Goal: Information Seeking & Learning: Learn about a topic

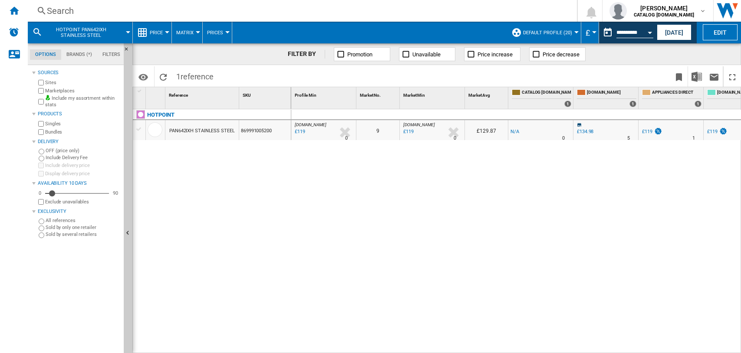
click at [56, 5] on div "Search" at bounding box center [301, 11] width 508 height 12
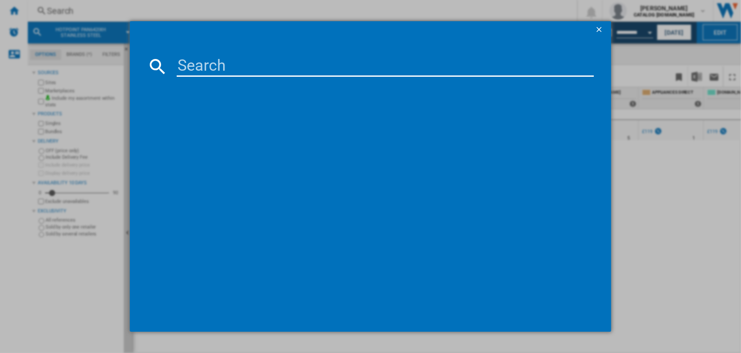
click at [233, 66] on input at bounding box center [386, 66] width 418 height 21
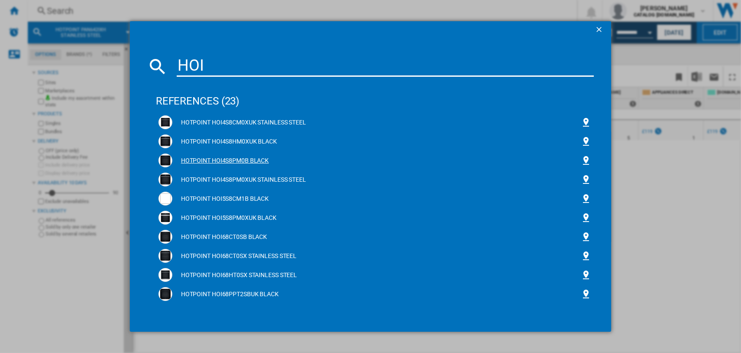
type input "HOI"
click at [245, 161] on div "HOTPOINT HOI4S8PM0B BLACK" at bounding box center [376, 161] width 409 height 9
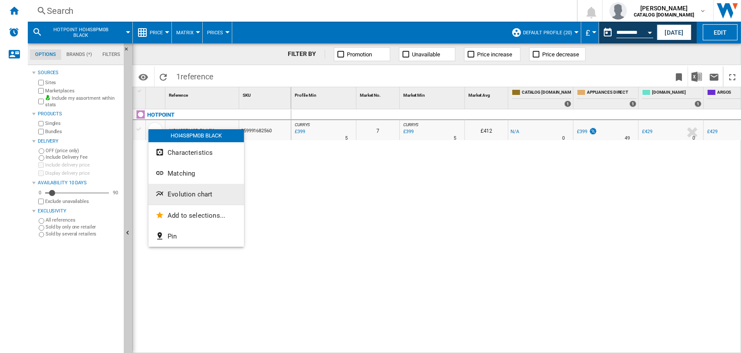
click at [190, 195] on span "Evolution chart" at bounding box center [190, 195] width 45 height 8
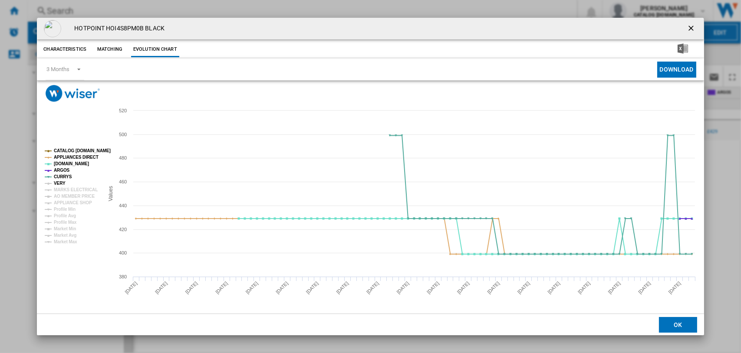
click at [62, 182] on tspan "VERY" at bounding box center [60, 183] width 12 height 5
click at [68, 195] on tspan "AO MEMBER PRICE" at bounding box center [74, 196] width 41 height 5
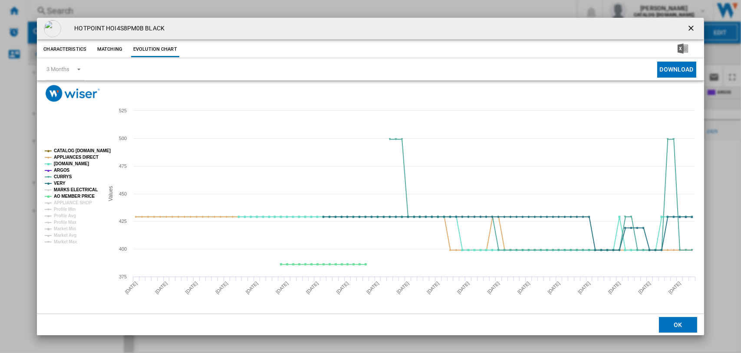
click at [68, 191] on tspan "MARKS ELECTRICAL" at bounding box center [76, 190] width 44 height 5
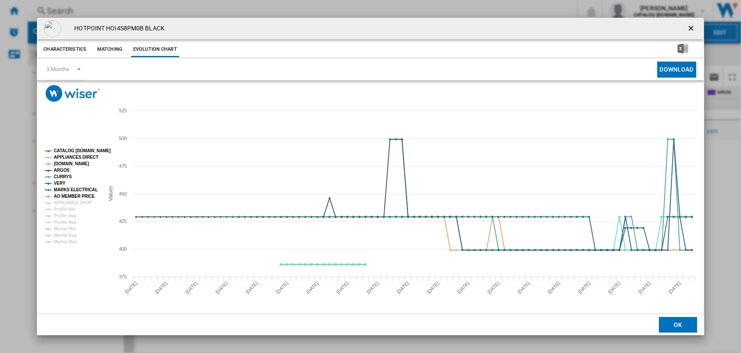
click at [68, 195] on tspan "AO MEMBER PRICE" at bounding box center [74, 196] width 41 height 5
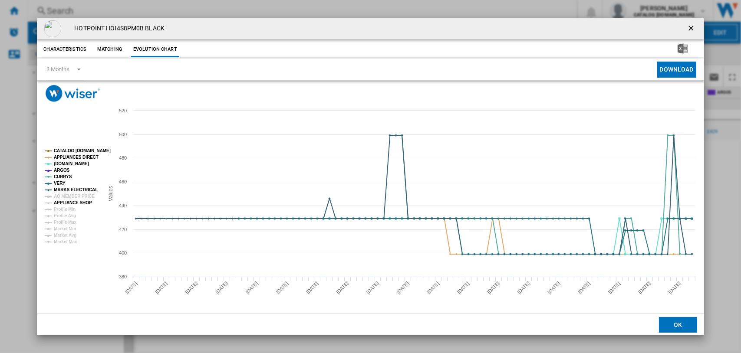
click at [68, 201] on tspan "APPLIANCE SHOP" at bounding box center [73, 203] width 38 height 5
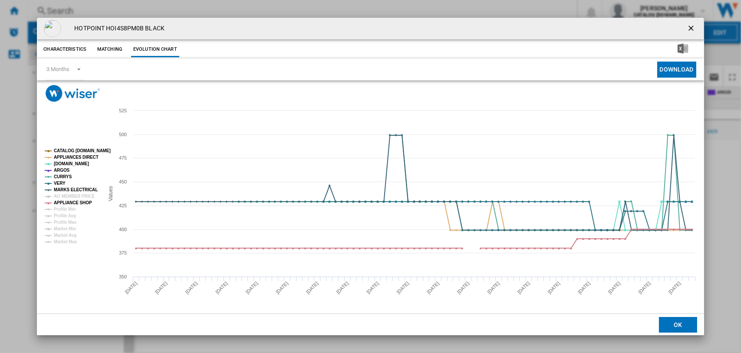
click at [69, 149] on tspan "CATALOG [DOMAIN_NAME]" at bounding box center [82, 151] width 57 height 5
click at [69, 155] on tspan "APPLIANCES DIRECT" at bounding box center [76, 157] width 45 height 5
click at [64, 166] on tspan "[DOMAIN_NAME]" at bounding box center [71, 164] width 35 height 5
click at [62, 175] on tspan "CURRYS" at bounding box center [63, 177] width 18 height 5
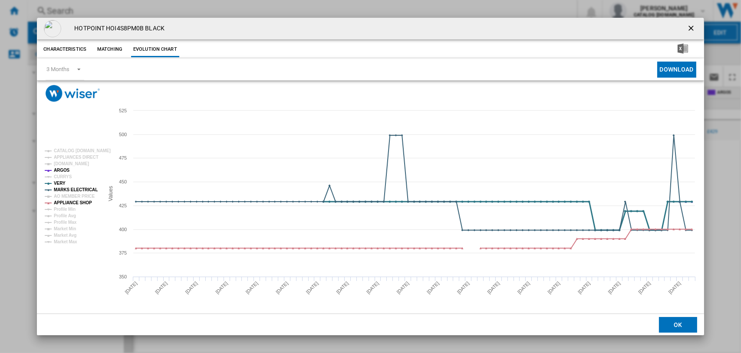
click at [59, 183] on tspan "VERY" at bounding box center [60, 183] width 12 height 5
click at [62, 190] on tspan "MARKS ELECTRICAL" at bounding box center [76, 190] width 44 height 5
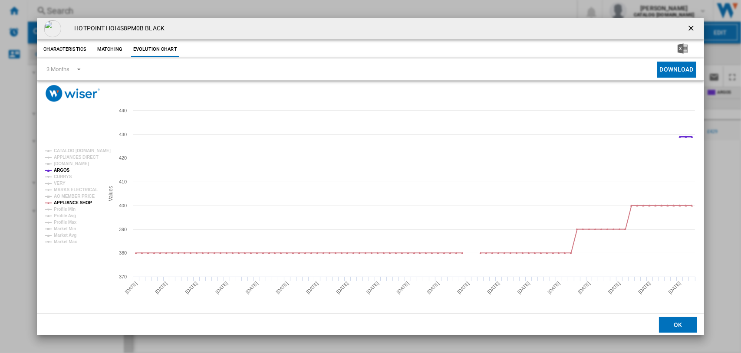
click at [60, 170] on tspan "ARGOS" at bounding box center [62, 170] width 16 height 5
click at [68, 169] on tspan "ARGOS" at bounding box center [62, 170] width 16 height 5
click at [59, 168] on tspan "ARGOS" at bounding box center [62, 170] width 16 height 5
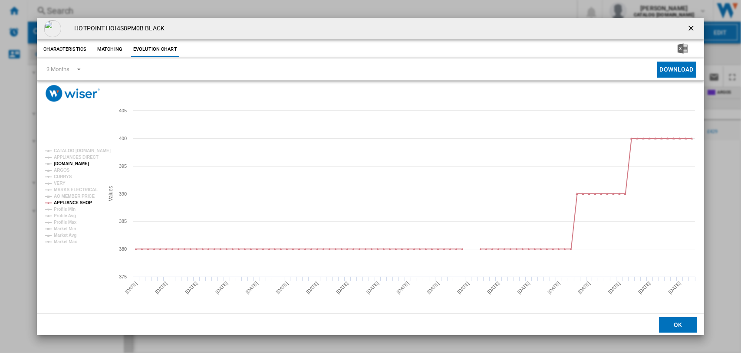
click at [60, 163] on tspan "[DOMAIN_NAME]" at bounding box center [71, 164] width 35 height 5
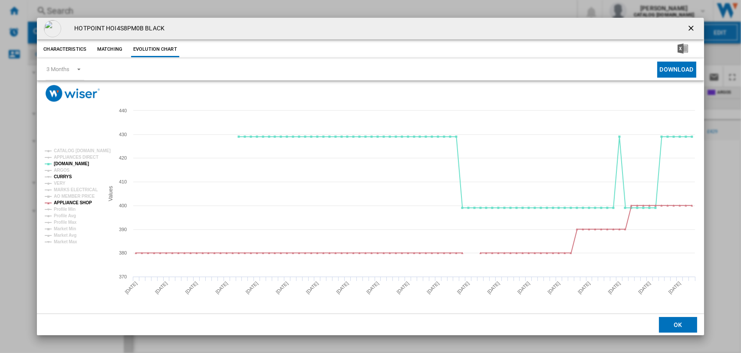
click at [58, 176] on tspan "CURRYS" at bounding box center [63, 177] width 18 height 5
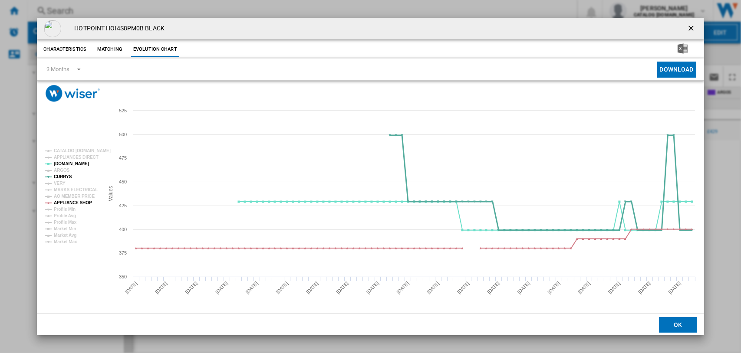
click at [57, 176] on tspan "CURRYS" at bounding box center [63, 177] width 18 height 5
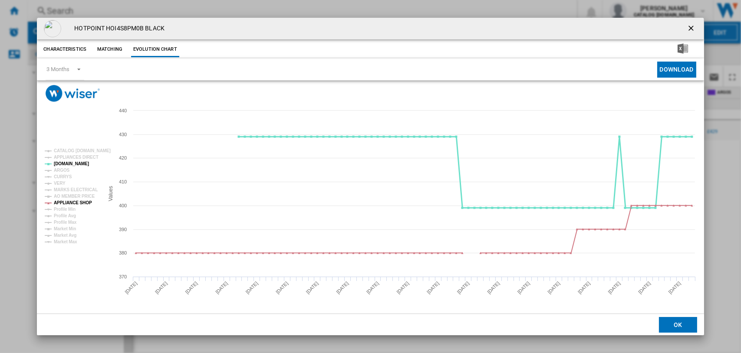
click at [63, 164] on tspan "[DOMAIN_NAME]" at bounding box center [71, 164] width 35 height 5
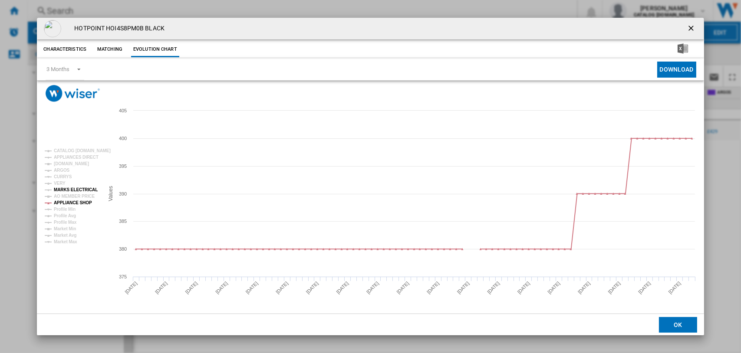
click at [63, 188] on tspan "MARKS ELECTRICAL" at bounding box center [76, 190] width 44 height 5
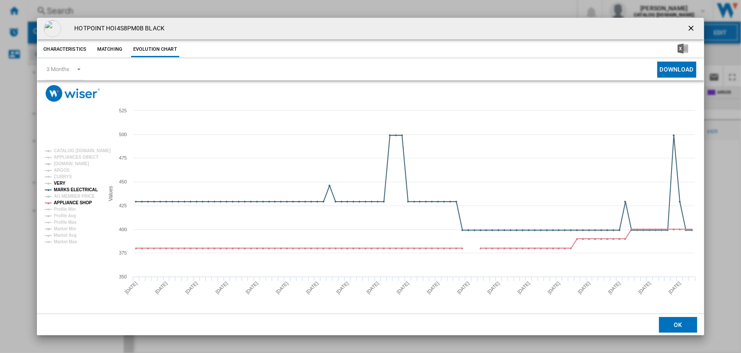
click at [59, 183] on tspan "VERY" at bounding box center [60, 183] width 12 height 5
click at [62, 162] on tspan "[DOMAIN_NAME]" at bounding box center [71, 164] width 35 height 5
click at [59, 176] on tspan "CURRYS" at bounding box center [63, 177] width 18 height 5
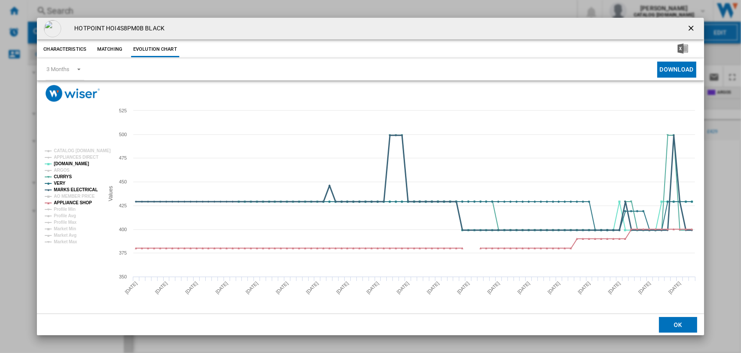
click at [67, 192] on tspan "MARKS ELECTRICAL" at bounding box center [76, 190] width 44 height 5
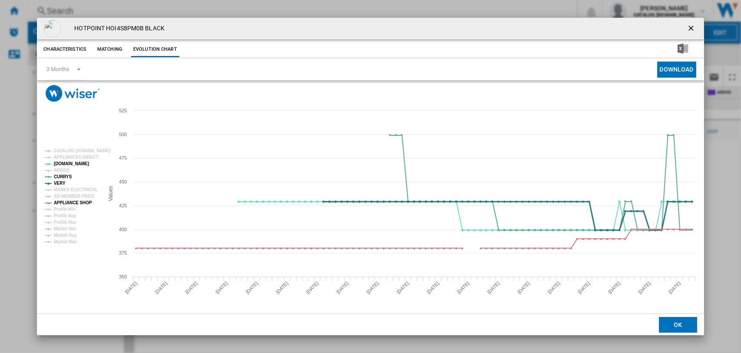
click at [59, 182] on tspan "VERY" at bounding box center [60, 183] width 12 height 5
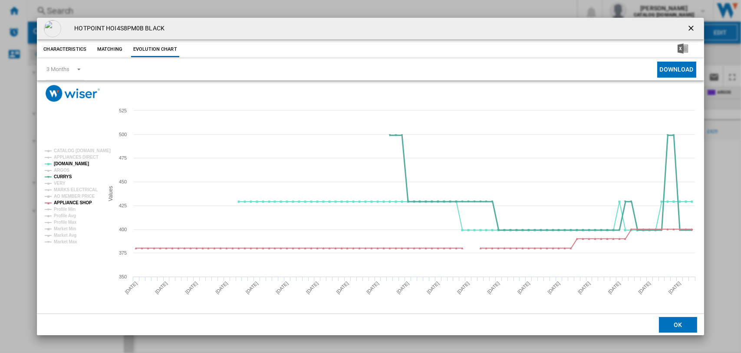
click at [62, 175] on tspan "CURRYS" at bounding box center [63, 177] width 18 height 5
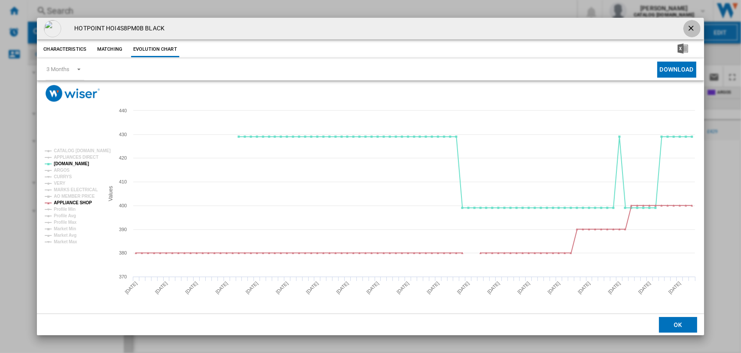
click at [687, 26] on ng-md-icon "getI18NText('BUTTONS.CLOSE_DIALOG')" at bounding box center [692, 29] width 10 height 10
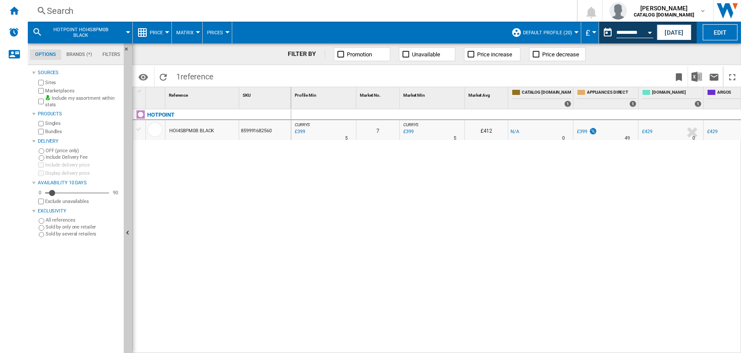
click at [58, 9] on div "Search" at bounding box center [301, 11] width 508 height 12
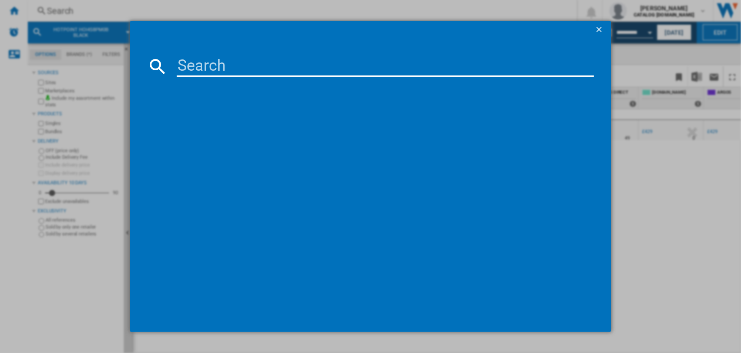
click at [207, 67] on input at bounding box center [386, 66] width 418 height 21
click at [299, 67] on input "HOI68PT1SXUK" at bounding box center [386, 66] width 418 height 21
type input "HOI68PT1"
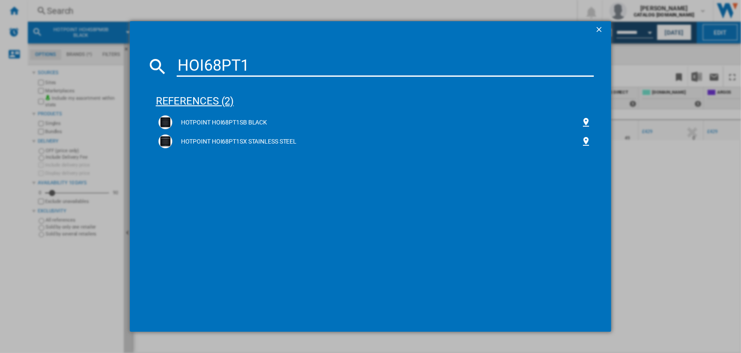
click at [201, 102] on div "references (2)" at bounding box center [375, 97] width 439 height 32
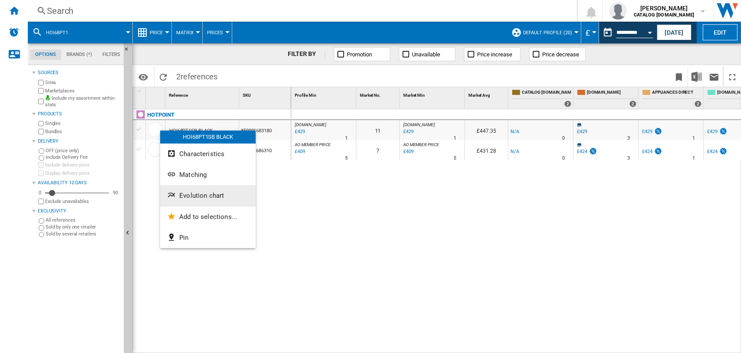
click at [189, 197] on span "Evolution chart" at bounding box center [201, 196] width 45 height 8
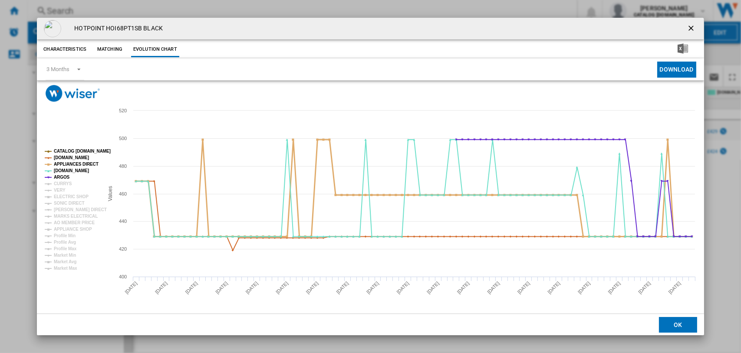
click at [63, 165] on tspan "APPLIANCES DIRECT" at bounding box center [76, 164] width 45 height 5
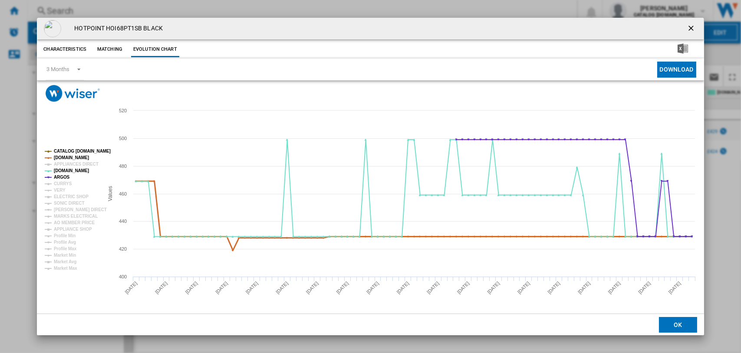
click at [66, 156] on tspan "[DOMAIN_NAME]" at bounding box center [71, 157] width 35 height 5
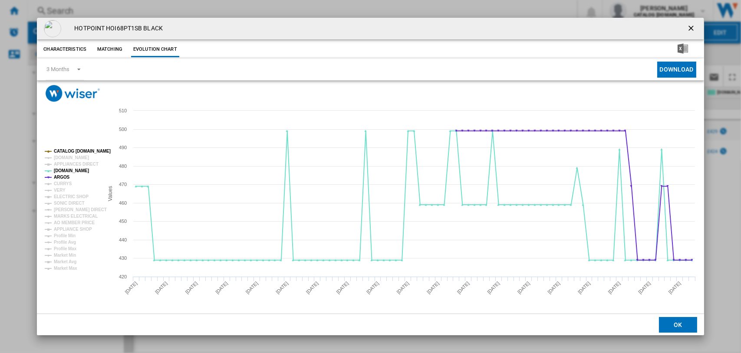
click at [66, 147] on rect "Product popup" at bounding box center [70, 209] width 59 height 129
click at [63, 178] on tspan "ARGOS" at bounding box center [62, 177] width 16 height 5
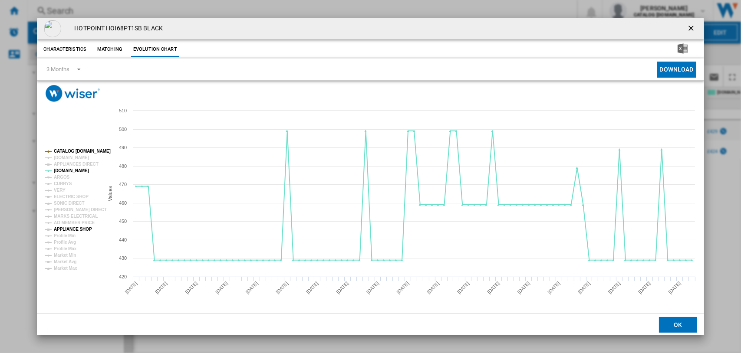
click at [65, 229] on tspan "APPLIANCE SHOP" at bounding box center [73, 229] width 38 height 5
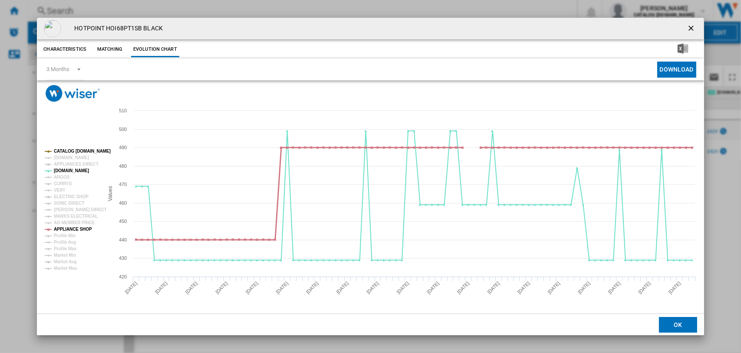
click at [64, 228] on tspan "APPLIANCE SHOP" at bounding box center [73, 229] width 38 height 5
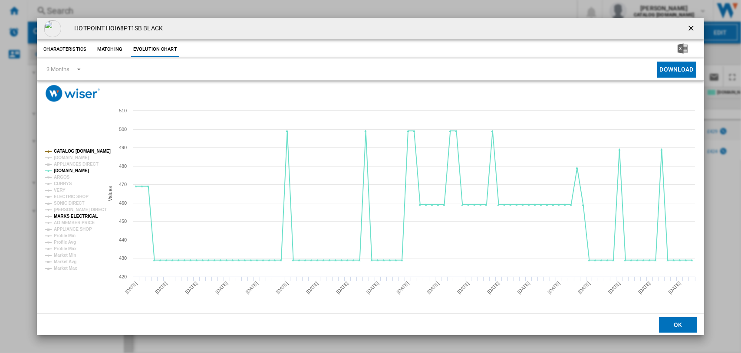
click at [65, 215] on tspan "MARKS ELECTRICAL" at bounding box center [76, 216] width 44 height 5
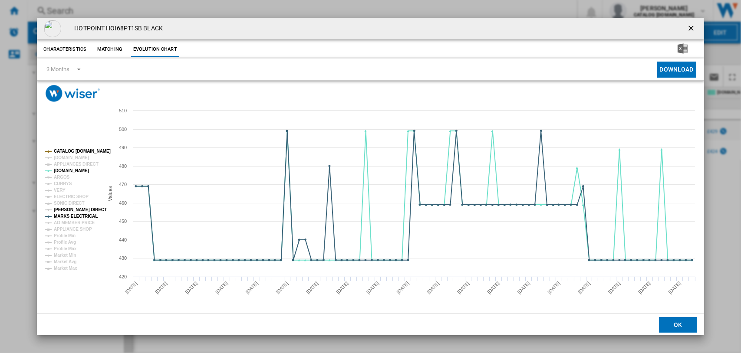
click at [66, 208] on tspan "[PERSON_NAME] DIRECT" at bounding box center [80, 210] width 53 height 5
click at [63, 208] on tspan "[PERSON_NAME] DIRECT" at bounding box center [80, 210] width 53 height 5
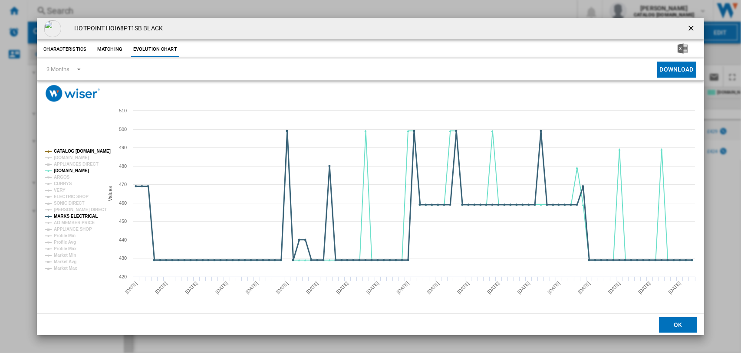
drag, startPoint x: 64, startPoint y: 215, endPoint x: 67, endPoint y: 194, distance: 20.6
click at [65, 215] on tspan "MARKS ELECTRICAL" at bounding box center [76, 216] width 44 height 5
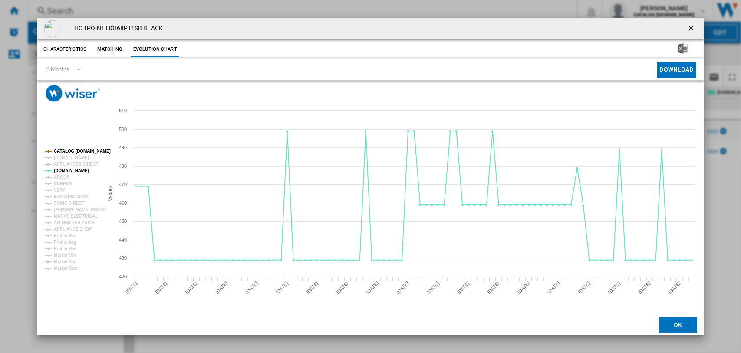
click at [70, 149] on tspan "CATALOG [DOMAIN_NAME]" at bounding box center [82, 151] width 57 height 5
click at [689, 28] on ng-md-icon "getI18NText('BUTTONS.CLOSE_DIALOG')" at bounding box center [692, 29] width 10 height 10
